Goal: Participate in discussion: Engage in conversation with other users on a specific topic

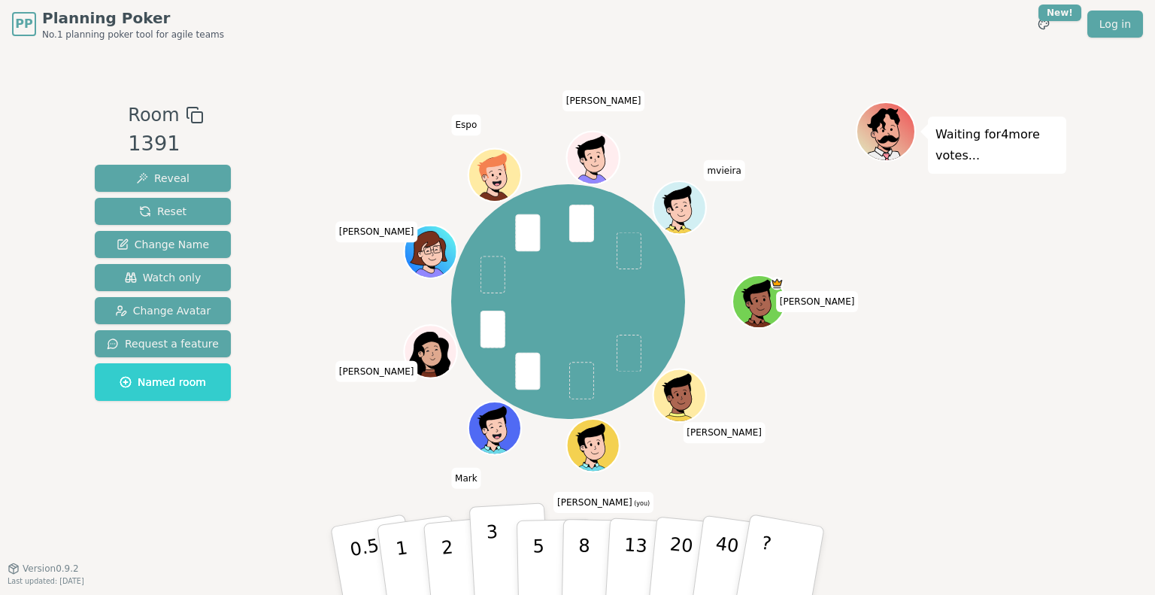
click at [507, 560] on button "3" at bounding box center [510, 560] width 82 height 117
click at [441, 553] on button "2" at bounding box center [465, 562] width 86 height 120
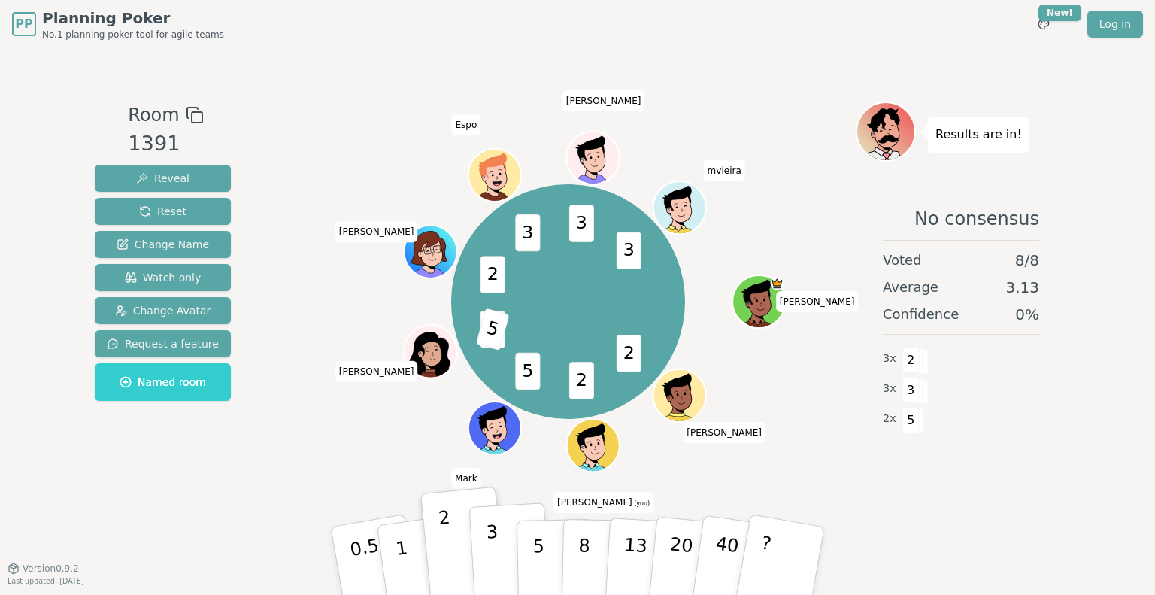
click at [492, 563] on p "3" at bounding box center [494, 562] width 17 height 82
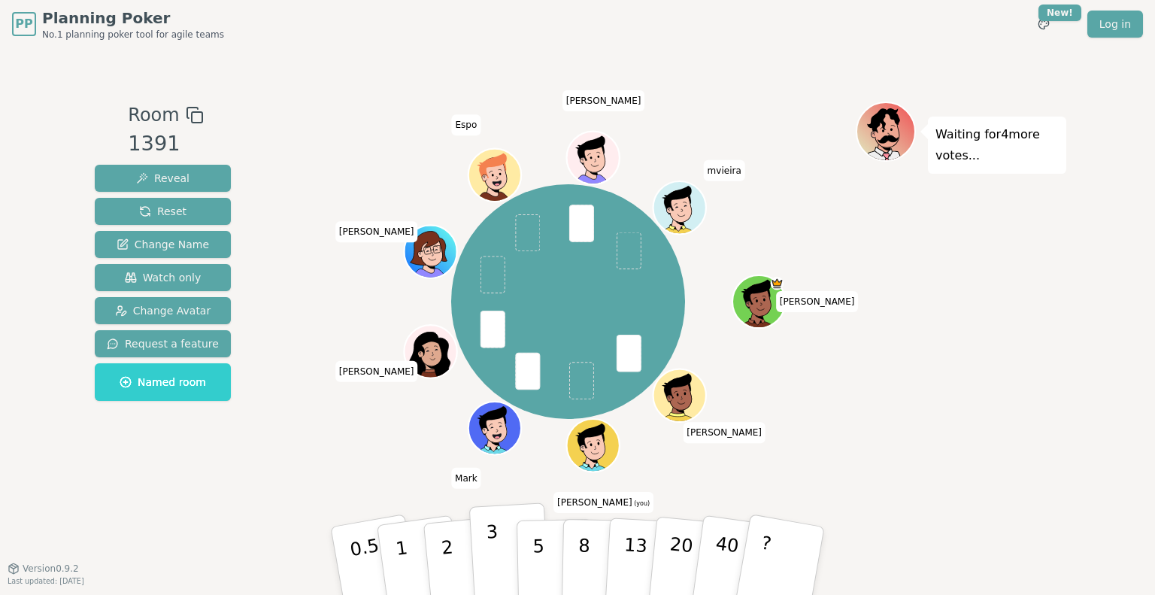
click at [487, 559] on button "3" at bounding box center [510, 560] width 82 height 117
click at [493, 566] on p "3" at bounding box center [494, 562] width 17 height 82
click at [209, 517] on div "Room 1391 Reveal Reset Change Name Watch only Change Avatar Request a feature N…" at bounding box center [578, 308] width 978 height 520
click at [506, 550] on button "3" at bounding box center [510, 560] width 82 height 117
click at [496, 545] on p "3" at bounding box center [494, 562] width 17 height 82
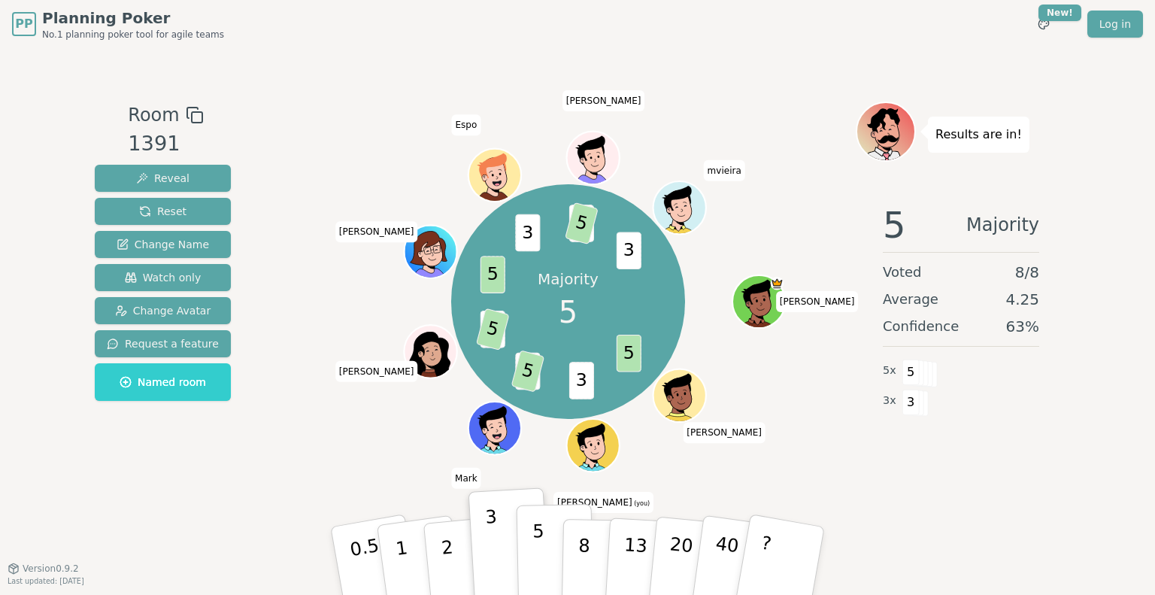
click at [544, 548] on button "5" at bounding box center [555, 561] width 77 height 114
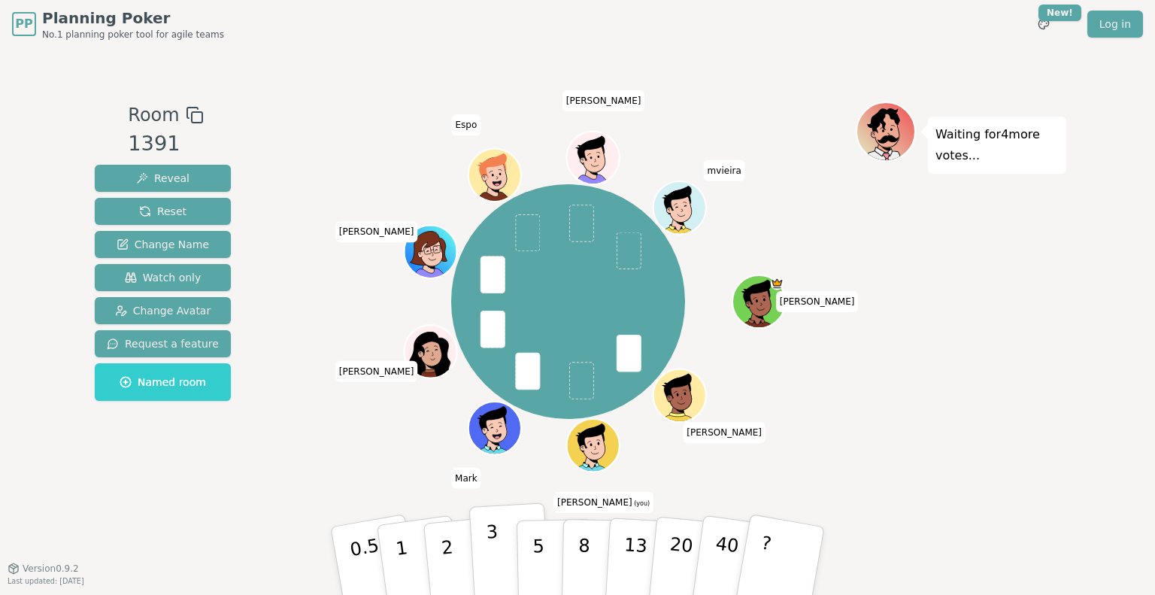
click at [504, 558] on button "3" at bounding box center [510, 560] width 82 height 117
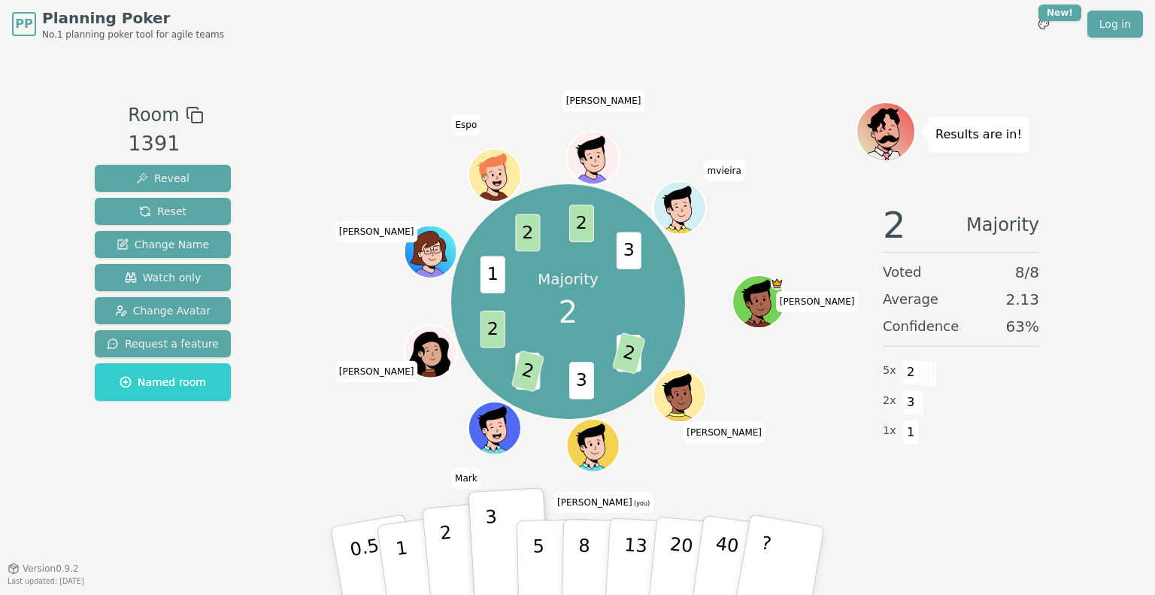
click at [438, 569] on button "2" at bounding box center [465, 562] width 86 height 120
